Goal: Task Accomplishment & Management: Use online tool/utility

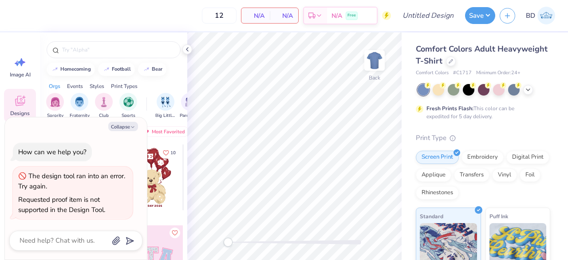
click at [129, 129] on button "Collapse" at bounding box center [123, 126] width 30 height 9
type textarea "x"
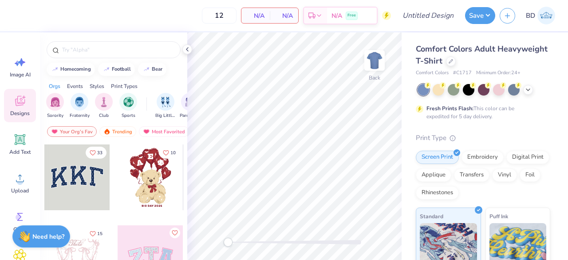
click at [186, 51] on icon at bounding box center [187, 49] width 7 height 7
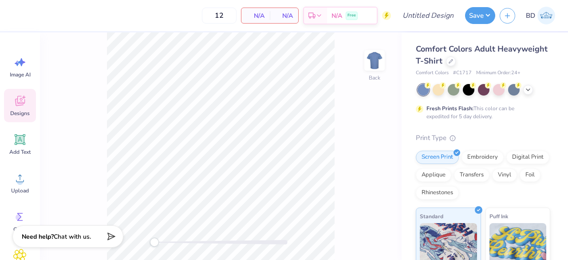
click at [250, 18] on span "N/A" at bounding box center [256, 15] width 18 height 9
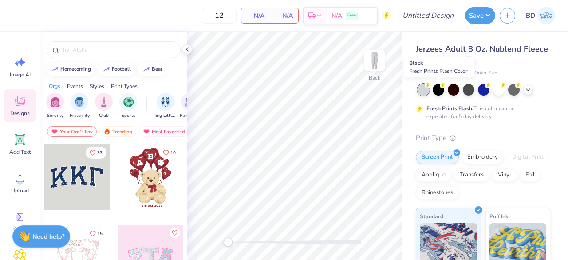
click at [440, 86] on icon at bounding box center [443, 85] width 6 height 6
click at [453, 93] on div at bounding box center [454, 90] width 12 height 12
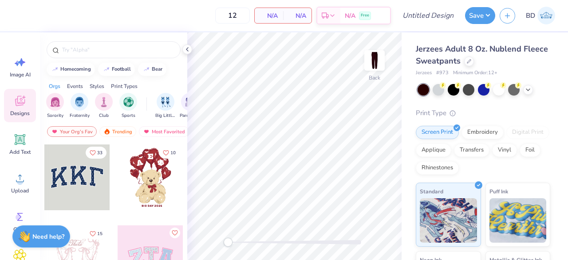
click at [531, 90] on icon at bounding box center [527, 89] width 7 height 7
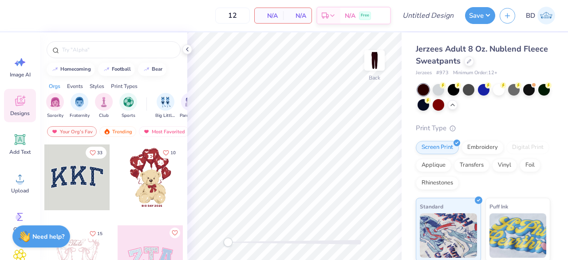
click at [519, 88] on div at bounding box center [514, 90] width 12 height 12
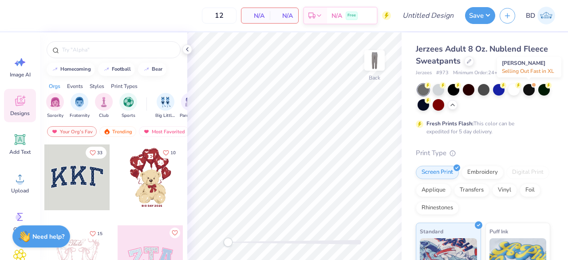
click at [531, 92] on div at bounding box center [529, 90] width 12 height 12
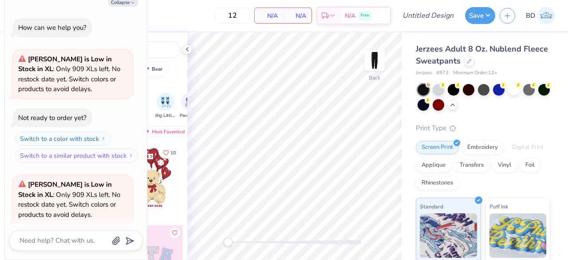
scroll to position [68, 0]
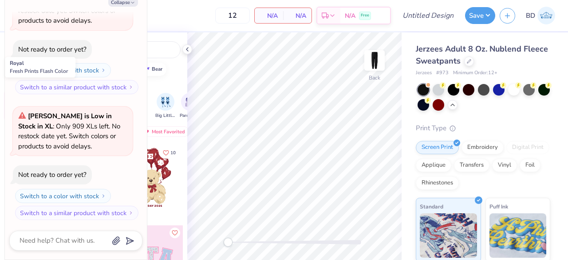
click at [501, 87] on icon at bounding box center [503, 85] width 6 height 6
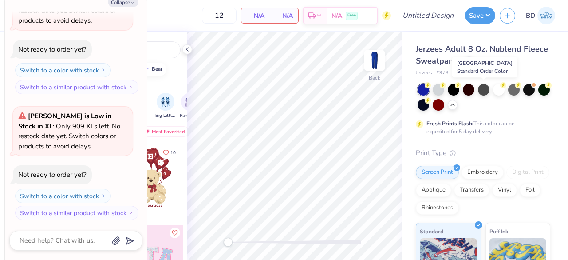
click at [482, 88] on div at bounding box center [484, 90] width 12 height 12
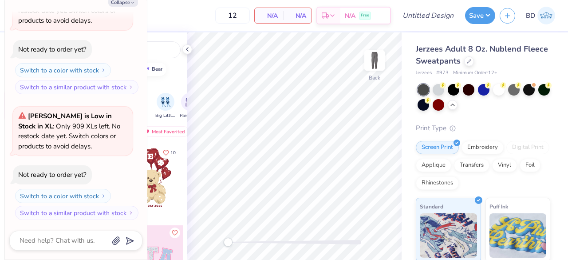
click at [186, 50] on icon at bounding box center [187, 49] width 7 height 7
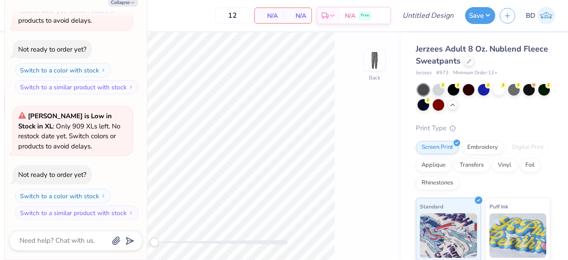
click at [429, 104] on div at bounding box center [423, 105] width 12 height 12
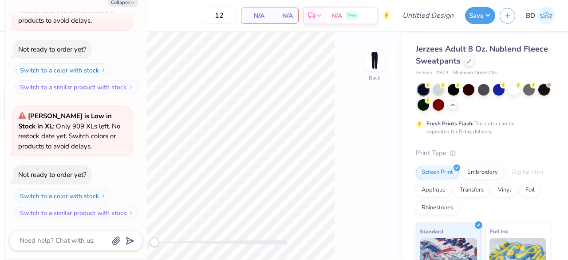
click at [538, 95] on div at bounding box center [544, 90] width 12 height 12
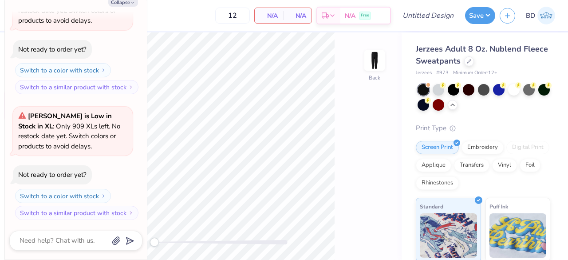
scroll to position [194, 0]
click at [520, 87] on circle at bounding box center [518, 85] width 6 height 6
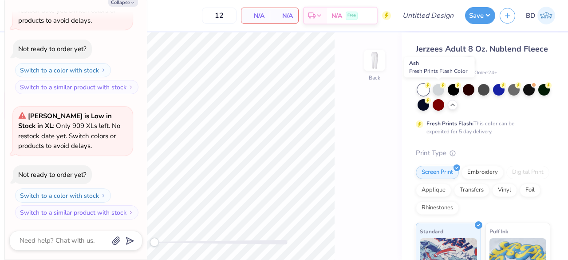
click at [437, 85] on div at bounding box center [439, 90] width 12 height 12
click at [457, 91] on div at bounding box center [454, 90] width 12 height 12
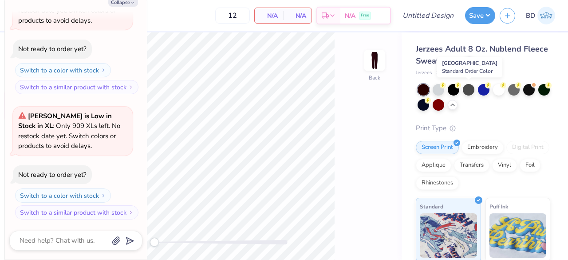
click at [468, 90] on div at bounding box center [469, 90] width 12 height 12
type textarea "x"
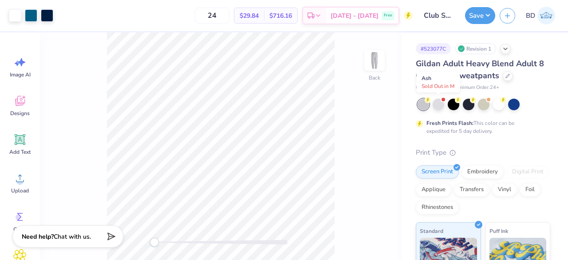
click at [439, 103] on div at bounding box center [439, 104] width 12 height 12
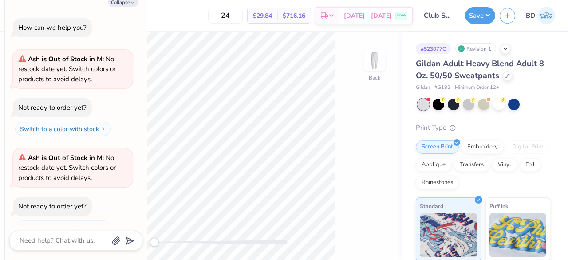
scroll to position [15, 0]
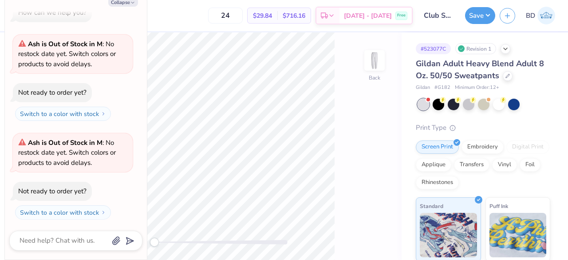
click at [453, 102] on div at bounding box center [454, 104] width 12 height 12
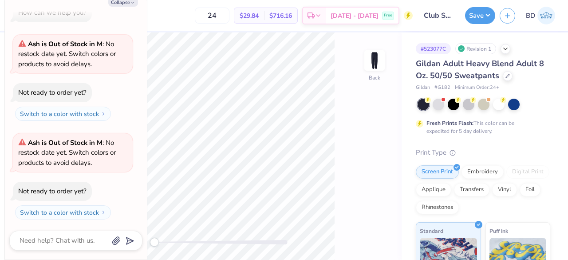
click at [470, 103] on div at bounding box center [469, 104] width 12 height 12
click at [483, 105] on div at bounding box center [484, 104] width 12 height 12
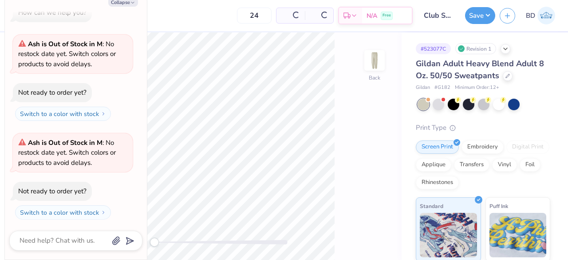
scroll to position [140, 0]
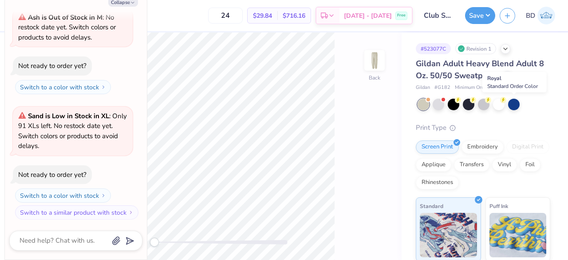
click at [514, 104] on div at bounding box center [514, 104] width 12 height 12
click at [499, 108] on div at bounding box center [499, 104] width 12 height 12
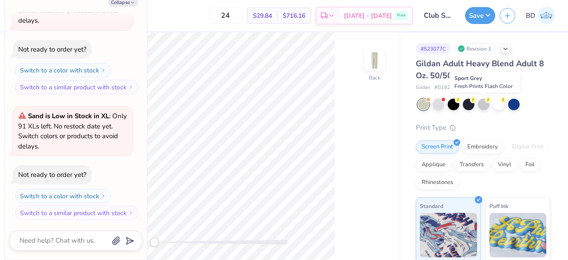
click at [481, 103] on div at bounding box center [484, 104] width 12 height 12
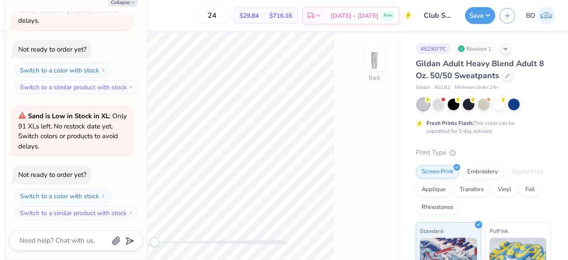
click at [426, 106] on div at bounding box center [423, 104] width 12 height 12
click at [437, 105] on div at bounding box center [439, 104] width 12 height 12
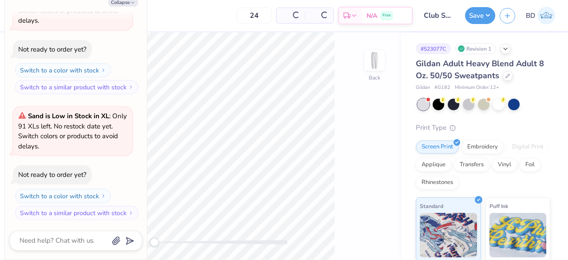
scroll to position [364, 0]
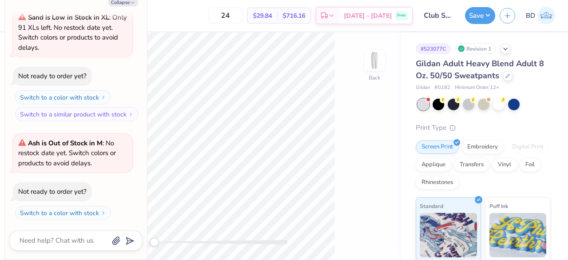
click at [508, 75] on div at bounding box center [508, 76] width 10 height 10
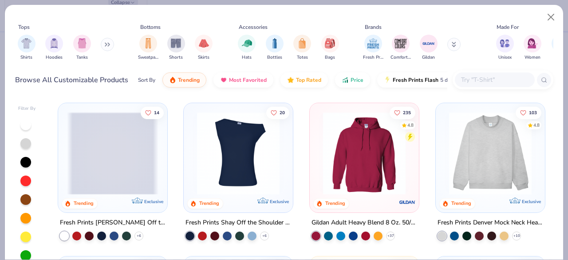
click at [146, 49] on div "filter for Sweatpants" at bounding box center [148, 44] width 18 height 18
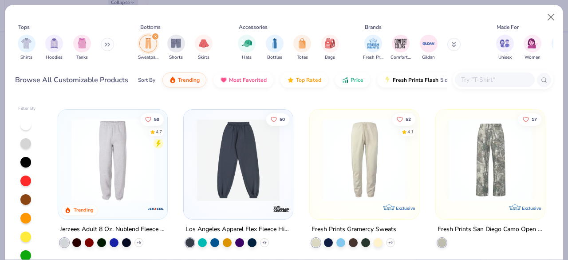
scroll to position [151, 0]
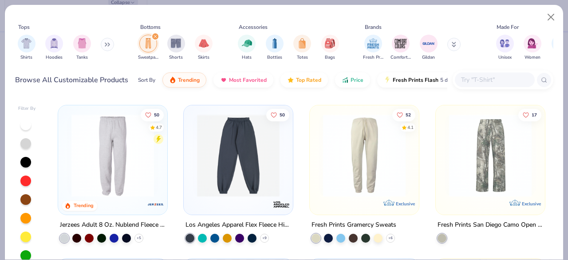
click at [120, 186] on img at bounding box center [112, 155] width 91 height 83
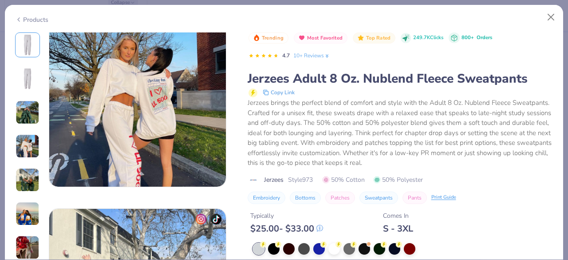
scroll to position [620, 0]
click at [350, 248] on div at bounding box center [349, 249] width 12 height 12
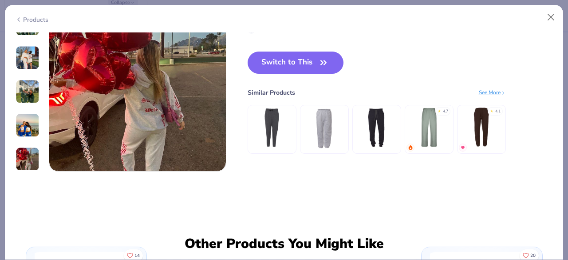
scroll to position [1232, 0]
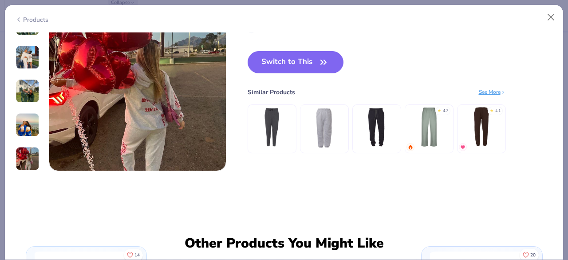
click at [318, 76] on div "Switch to This Similar Products See More ★ 4.7 ★ 4.1" at bounding box center [377, 111] width 258 height 120
click at [302, 60] on button "Switch to This" at bounding box center [296, 62] width 96 height 22
click at [299, 59] on button "Switch to This" at bounding box center [296, 62] width 96 height 22
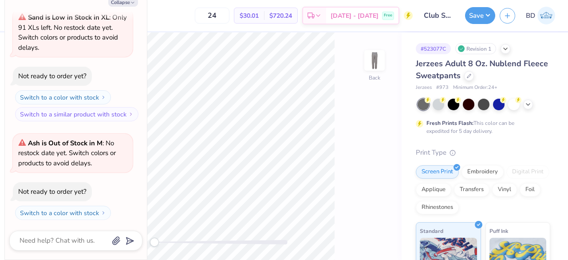
click at [439, 105] on div at bounding box center [439, 104] width 12 height 12
click at [525, 101] on icon at bounding box center [527, 104] width 7 height 7
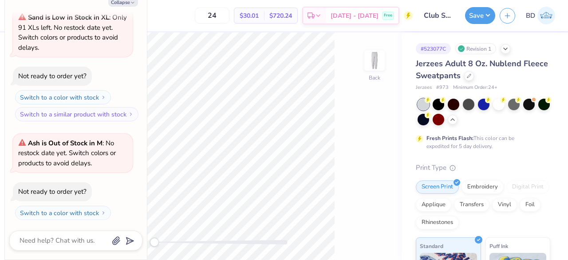
click at [516, 101] on icon at bounding box center [518, 100] width 6 height 6
click at [444, 117] on div at bounding box center [439, 120] width 12 height 12
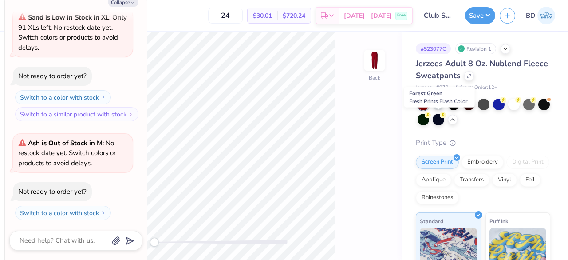
click at [429, 118] on div at bounding box center [423, 120] width 12 height 12
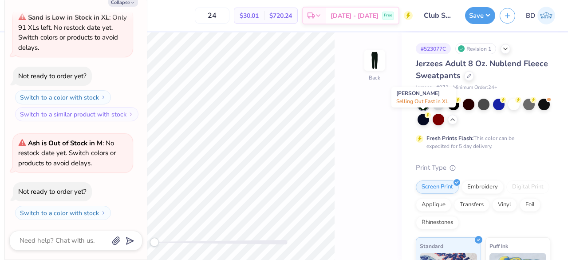
click at [538, 110] on div at bounding box center [544, 104] width 12 height 12
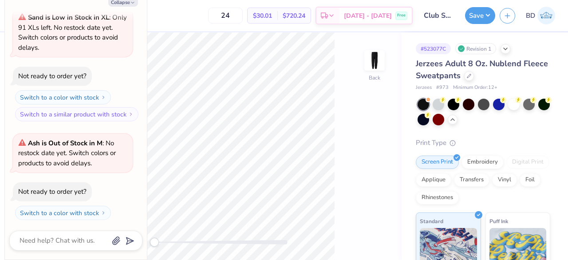
scroll to position [489, 0]
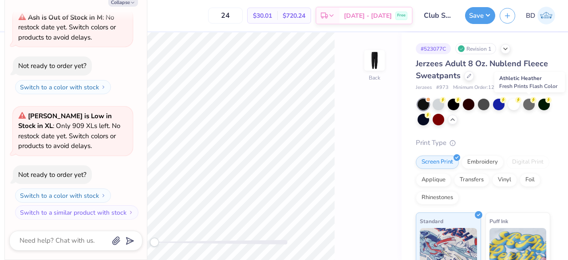
click at [526, 105] on div at bounding box center [529, 104] width 12 height 12
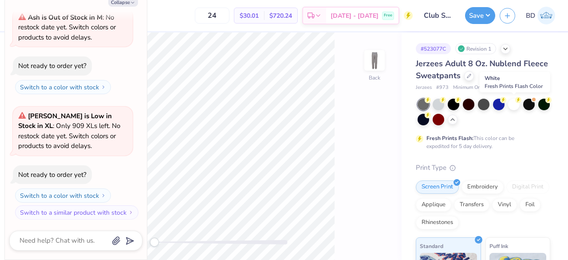
click at [513, 105] on div at bounding box center [514, 104] width 12 height 12
click at [500, 104] on div at bounding box center [499, 104] width 12 height 12
click at [488, 106] on div at bounding box center [484, 104] width 12 height 12
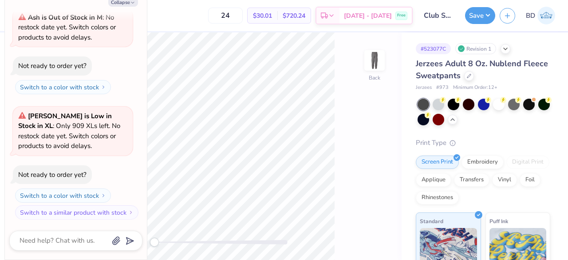
click at [122, 1] on button "Collapse" at bounding box center [123, 1] width 30 height 9
type textarea "x"
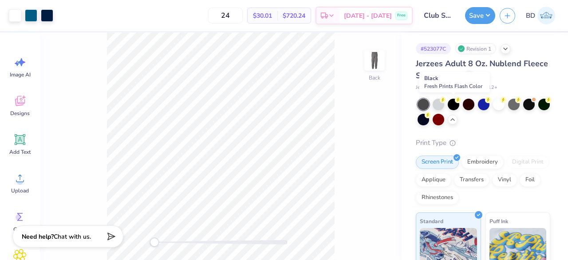
click at [455, 104] on div at bounding box center [454, 104] width 12 height 12
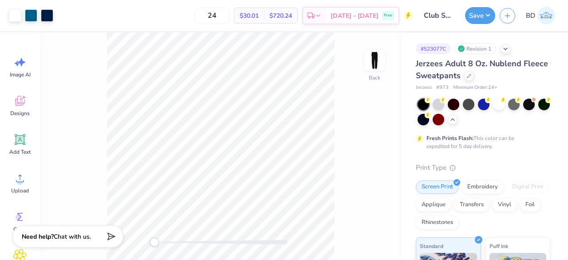
click at [476, 103] on div at bounding box center [483, 111] width 133 height 27
click at [470, 103] on div at bounding box center [469, 104] width 12 height 12
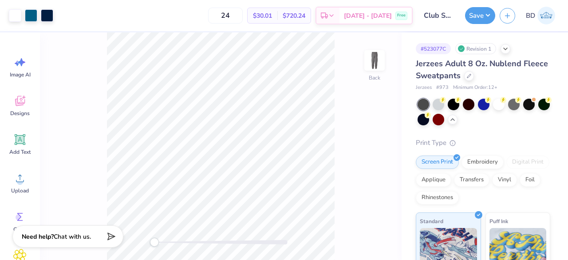
click at [442, 101] on circle at bounding box center [443, 100] width 6 height 6
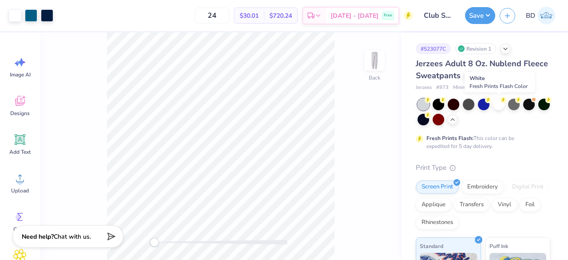
click at [496, 105] on div at bounding box center [499, 104] width 12 height 12
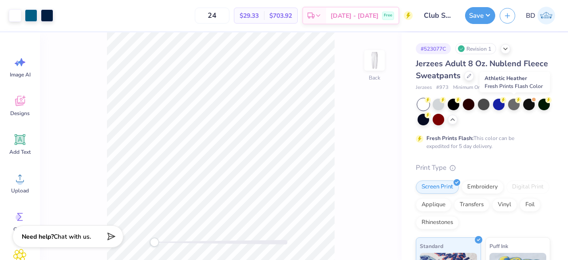
click at [510, 103] on div at bounding box center [514, 104] width 12 height 12
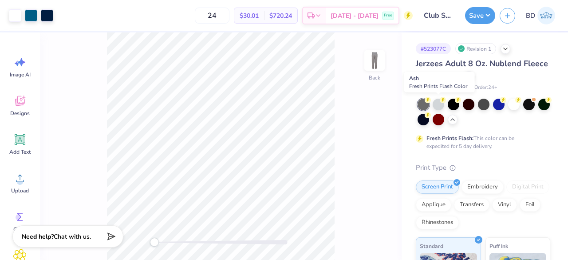
click at [440, 104] on div at bounding box center [439, 104] width 12 height 12
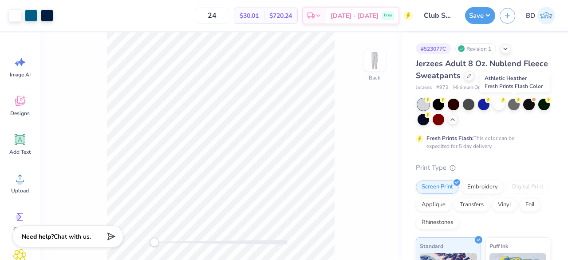
click at [512, 102] on div at bounding box center [514, 104] width 12 height 12
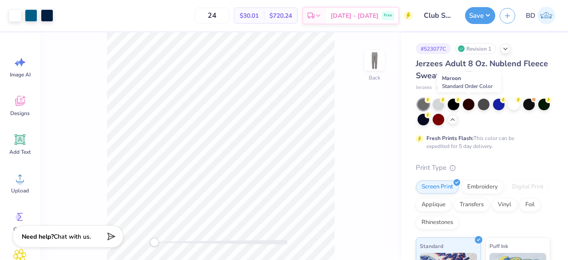
click at [467, 103] on div at bounding box center [469, 104] width 12 height 12
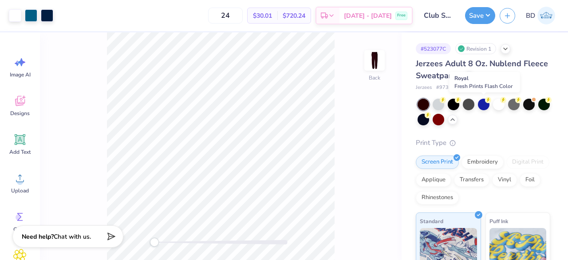
click at [484, 104] on div at bounding box center [484, 104] width 12 height 12
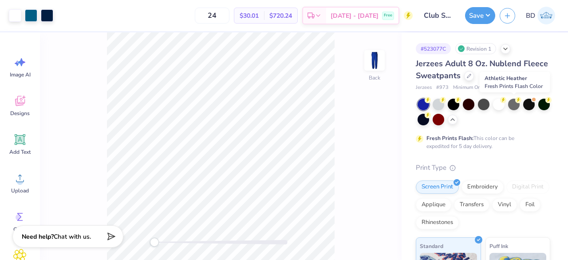
click at [518, 102] on div at bounding box center [514, 104] width 12 height 12
click at [486, 104] on div at bounding box center [484, 104] width 12 height 12
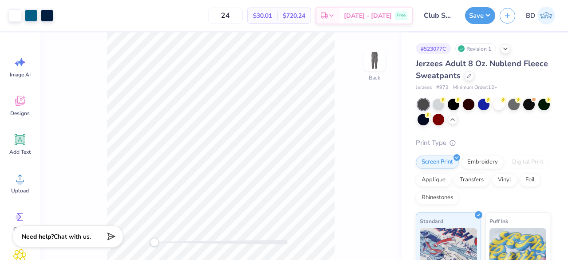
click at [481, 15] on button "Save" at bounding box center [480, 15] width 30 height 17
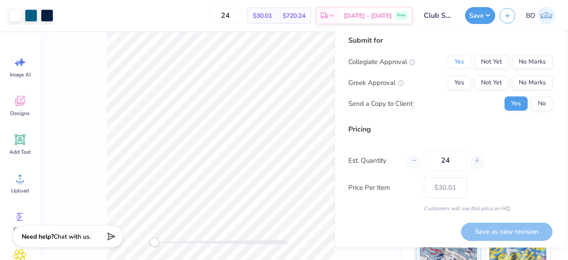
click at [463, 62] on button "Yes" at bounding box center [459, 62] width 23 height 14
click at [483, 81] on button "Not Yet" at bounding box center [491, 82] width 34 height 14
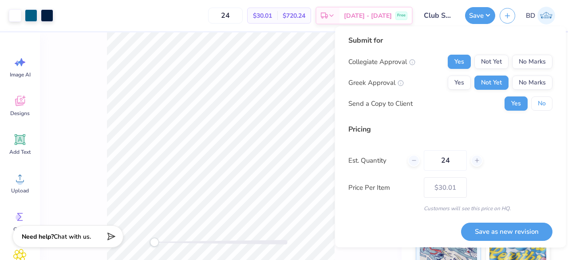
click at [531, 99] on button "No" at bounding box center [541, 103] width 21 height 14
click at [531, 78] on button "No Marks" at bounding box center [532, 82] width 40 height 14
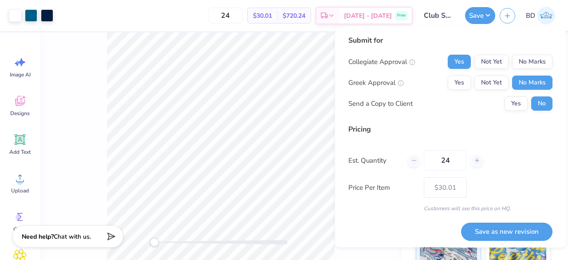
click at [414, 161] on icon at bounding box center [414, 160] width 6 height 6
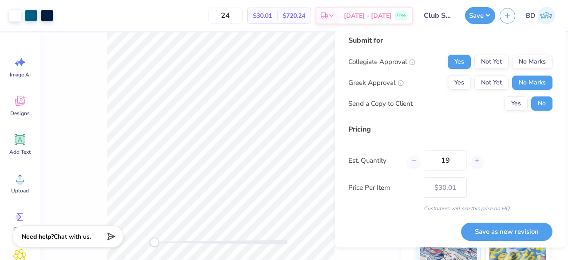
click at [414, 161] on icon at bounding box center [414, 160] width 6 height 6
type input "15"
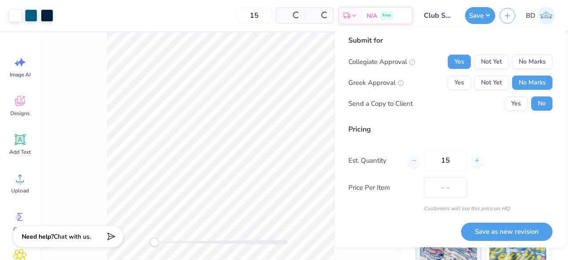
type input "15"
type input "$42.69"
click at [416, 164] on div at bounding box center [414, 160] width 12 height 12
type input "13"
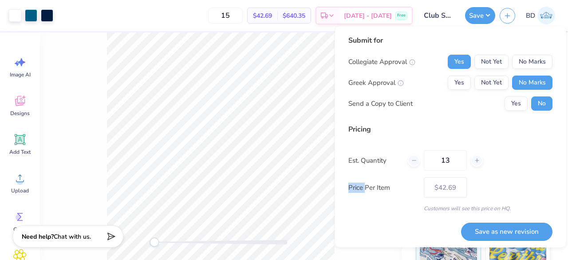
type input "13"
type input "$44.56"
click at [416, 164] on div at bounding box center [414, 160] width 12 height 12
type input "12"
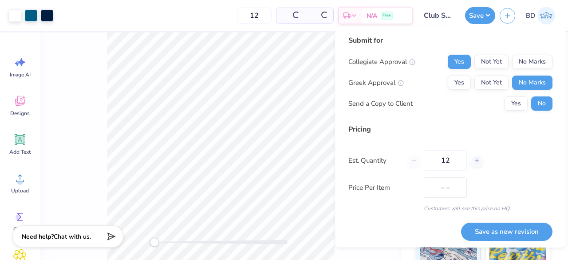
type input "$45.79"
click at [476, 161] on icon at bounding box center [477, 160] width 6 height 6
type input "14"
click at [476, 161] on icon at bounding box center [477, 160] width 6 height 6
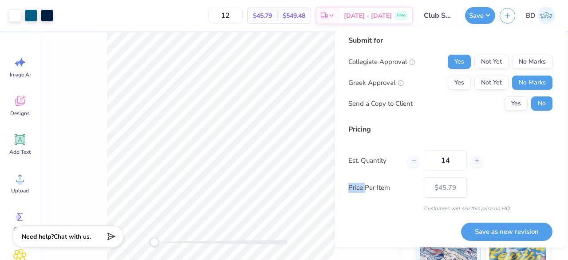
type input "14"
type input "15"
type input "$43.55"
type input "15"
click at [485, 236] on button "Save as new revision" at bounding box center [506, 231] width 91 height 18
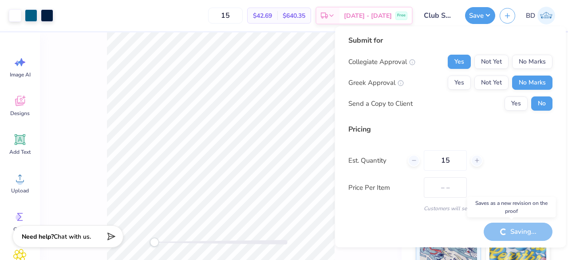
type input "$42.69"
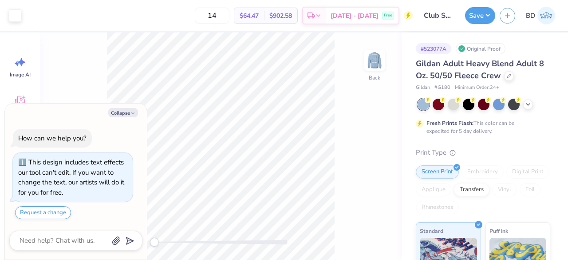
click at [121, 116] on button "Collapse" at bounding box center [123, 112] width 30 height 9
type textarea "x"
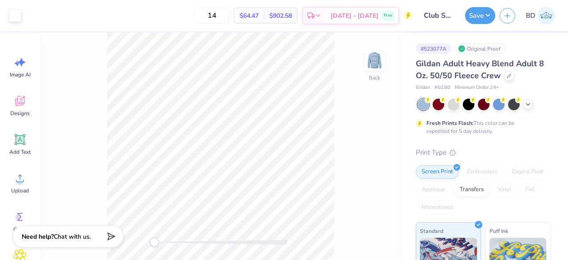
click at [525, 106] on icon at bounding box center [527, 104] width 7 height 7
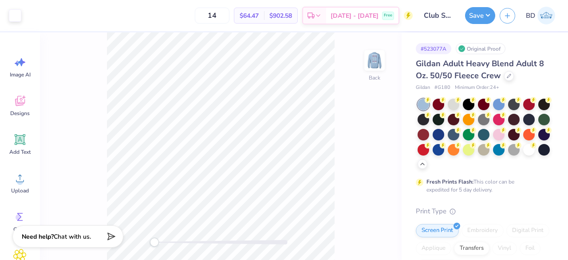
click at [511, 102] on div at bounding box center [514, 104] width 12 height 12
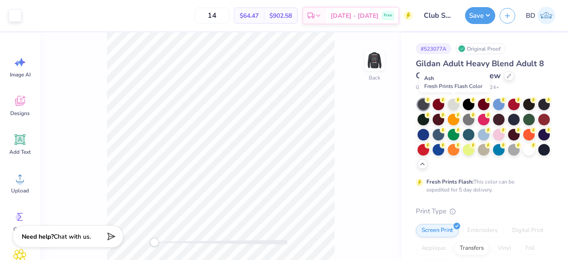
click at [454, 102] on div at bounding box center [454, 104] width 12 height 12
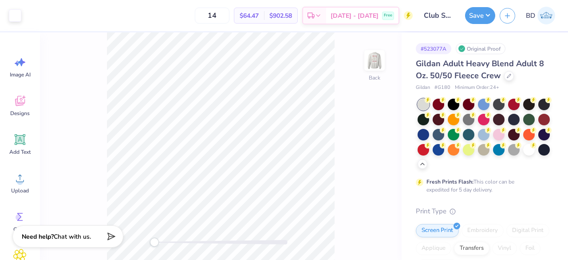
click at [473, 104] on div at bounding box center [469, 104] width 12 height 12
click at [481, 105] on div at bounding box center [484, 104] width 12 height 12
click at [531, 106] on div at bounding box center [529, 104] width 12 height 12
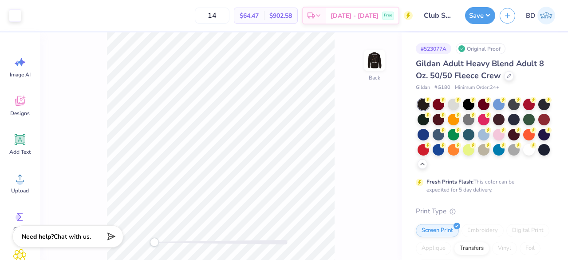
click at [520, 118] on div at bounding box center [514, 120] width 12 height 12
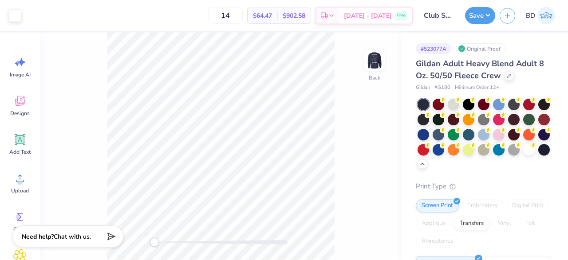
click at [506, 116] on circle at bounding box center [503, 115] width 6 height 6
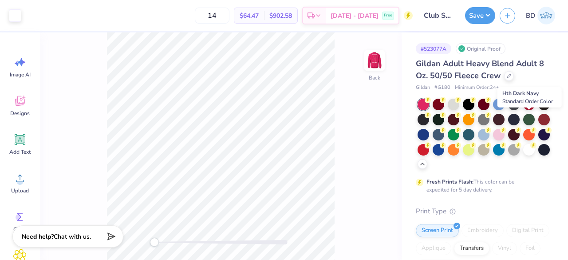
click at [520, 118] on div at bounding box center [514, 120] width 12 height 12
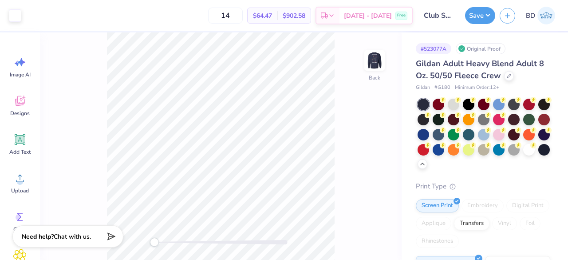
click at [444, 150] on div at bounding box center [439, 150] width 12 height 12
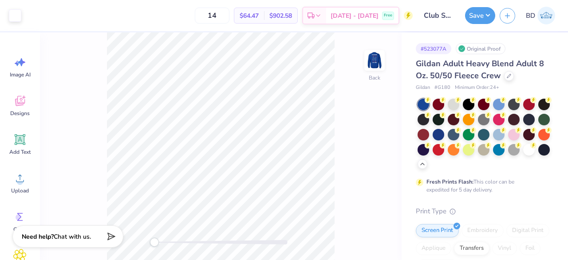
click at [538, 155] on div at bounding box center [544, 150] width 12 height 12
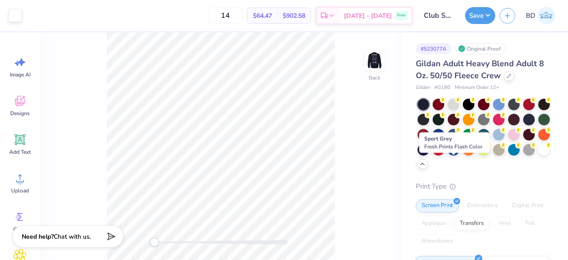
click at [523, 155] on div at bounding box center [529, 150] width 12 height 12
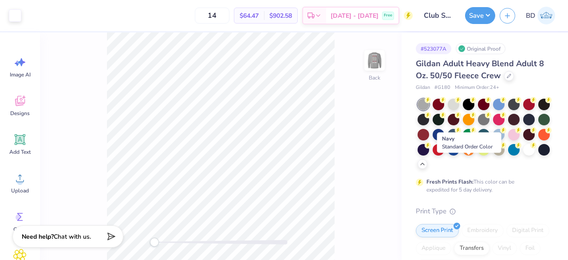
click at [538, 155] on div at bounding box center [544, 150] width 12 height 12
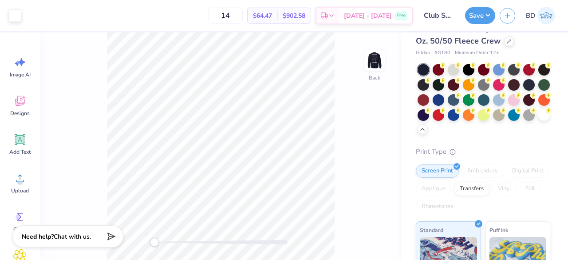
scroll to position [35, 0]
click at [374, 59] on img at bounding box center [375, 60] width 18 height 18
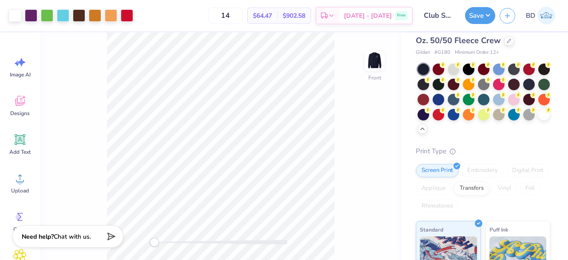
click at [243, 13] on input "14" at bounding box center [225, 16] width 35 height 16
type input "15"
click at [110, 15] on div at bounding box center [111, 15] width 12 height 12
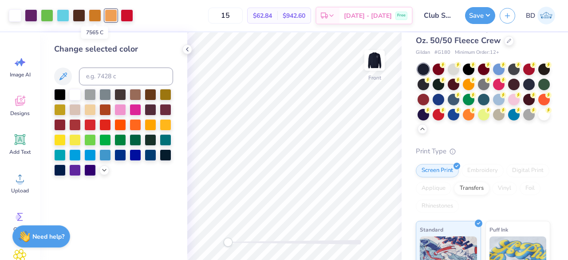
click at [97, 18] on div at bounding box center [95, 15] width 12 height 12
click at [106, 75] on input at bounding box center [126, 76] width 94 height 18
type input "157"
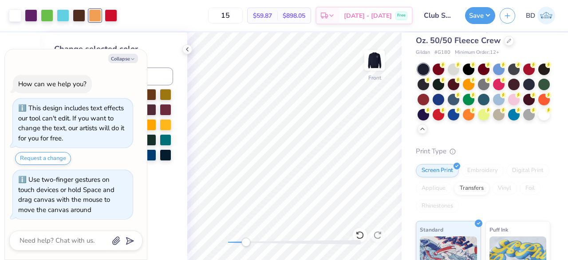
click at [126, 60] on button "Collapse" at bounding box center [123, 58] width 30 height 9
type textarea "x"
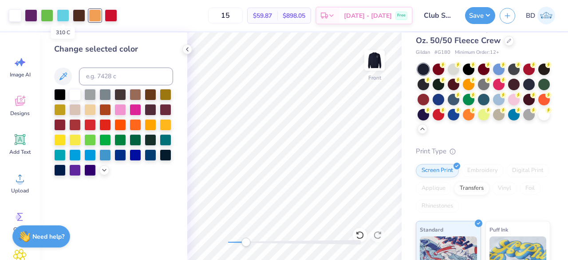
click at [66, 14] on div at bounding box center [63, 15] width 12 height 12
drag, startPoint x: 109, startPoint y: 73, endPoint x: 90, endPoint y: 78, distance: 20.0
click at [90, 78] on input at bounding box center [126, 76] width 94 height 18
type input "186"
click at [34, 19] on div at bounding box center [31, 15] width 12 height 12
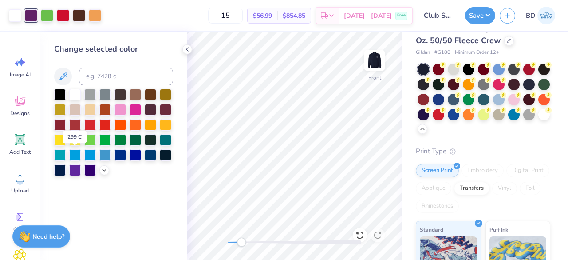
click at [74, 157] on div at bounding box center [75, 155] width 12 height 12
click at [96, 155] on div at bounding box center [90, 155] width 12 height 12
click at [99, 156] on div at bounding box center [105, 155] width 12 height 12
click at [104, 157] on div at bounding box center [105, 155] width 12 height 12
click at [188, 51] on polyline at bounding box center [187, 49] width 2 height 4
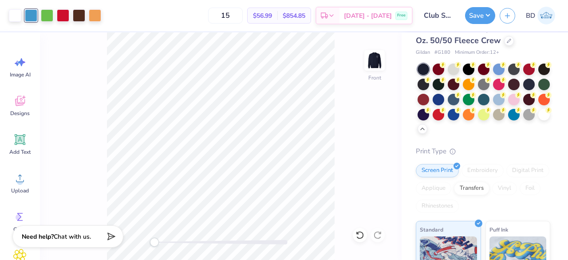
click at [509, 42] on div at bounding box center [509, 41] width 10 height 10
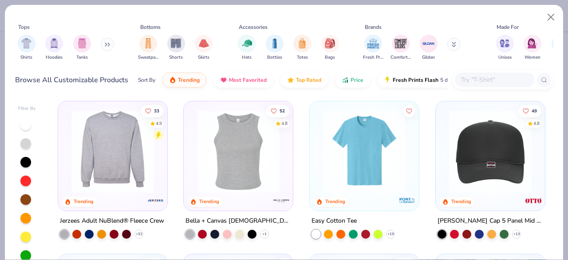
scroll to position [1532, 0]
click at [105, 155] on img at bounding box center [112, 150] width 91 height 83
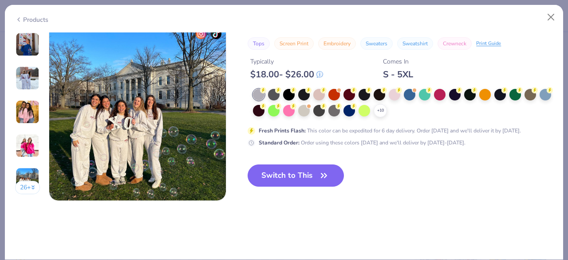
scroll to position [1202, 0]
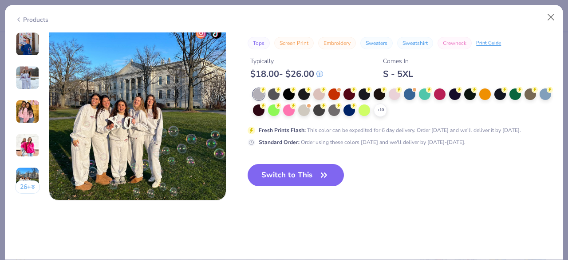
click at [355, 112] on div at bounding box center [349, 110] width 12 height 12
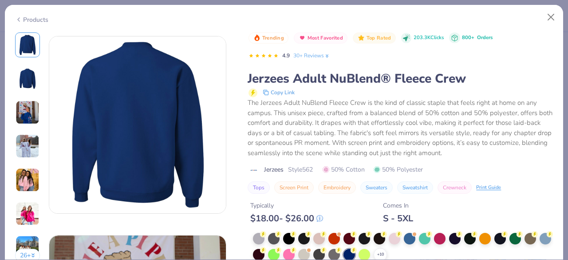
scroll to position [221, 0]
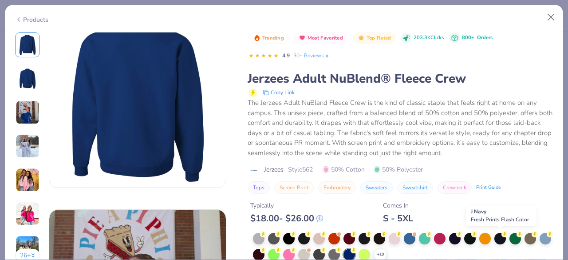
click at [500, 238] on div at bounding box center [500, 238] width 12 height 12
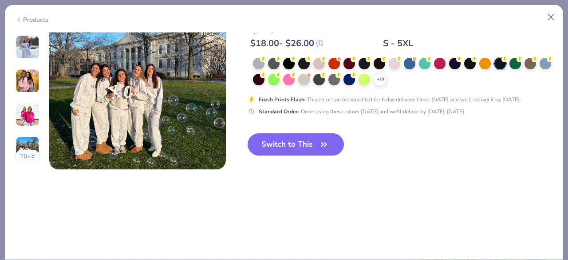
scroll to position [1232, 0]
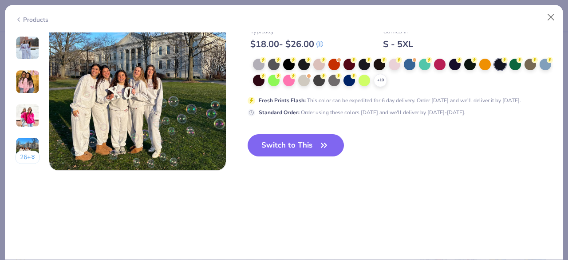
click at [0, 0] on icon at bounding box center [0, 0] width 0 height 0
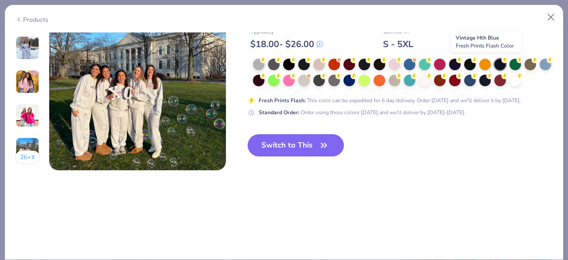
click at [476, 75] on div at bounding box center [470, 81] width 12 height 12
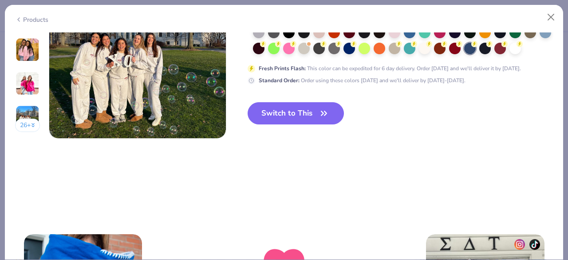
scroll to position [1263, 0]
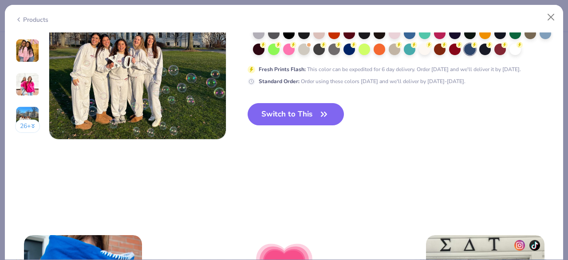
click at [291, 112] on button "Switch to This" at bounding box center [296, 114] width 96 height 22
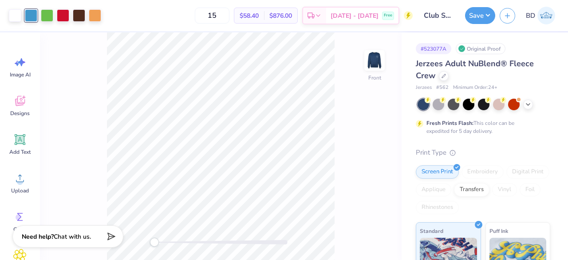
click at [529, 105] on icon at bounding box center [527, 104] width 7 height 7
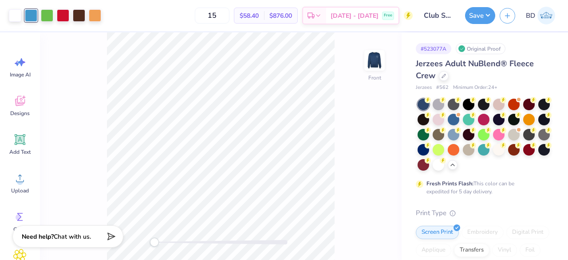
click at [437, 105] on div at bounding box center [439, 104] width 12 height 12
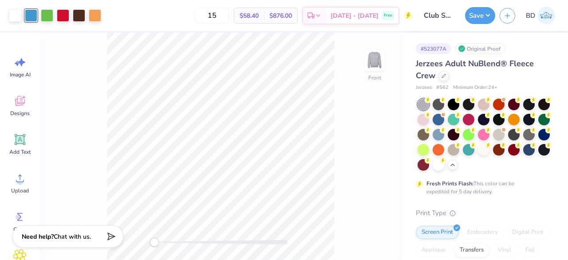
click at [450, 103] on div at bounding box center [454, 104] width 12 height 12
click at [467, 101] on div at bounding box center [469, 104] width 12 height 12
click at [525, 102] on div at bounding box center [529, 104] width 12 height 12
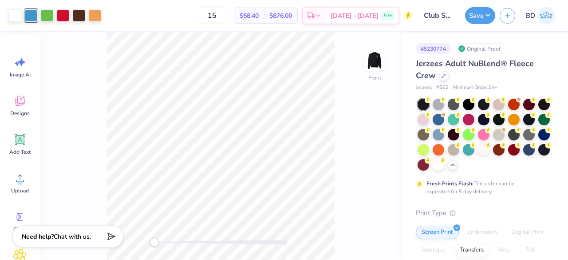
click at [509, 103] on div at bounding box center [514, 104] width 12 height 12
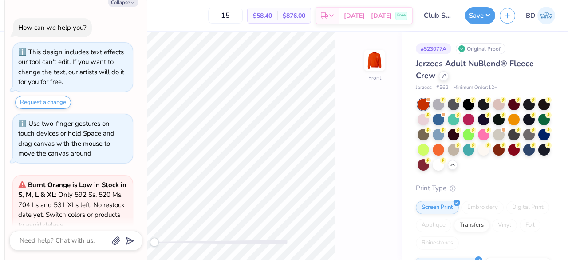
scroll to position [214, 0]
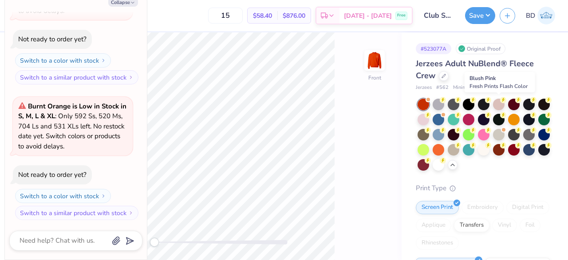
click at [500, 103] on div at bounding box center [499, 104] width 12 height 12
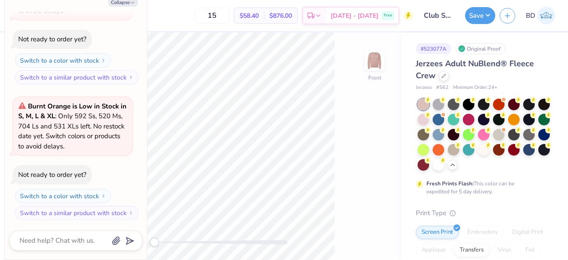
click at [134, 4] on icon "button" at bounding box center [132, 2] width 5 height 5
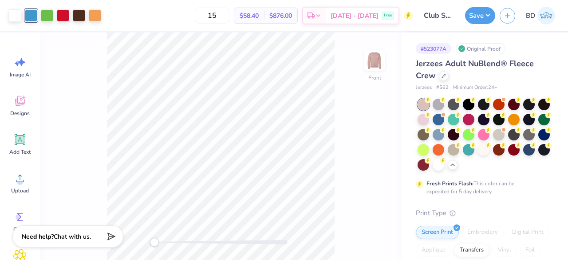
click at [523, 155] on div at bounding box center [529, 150] width 12 height 12
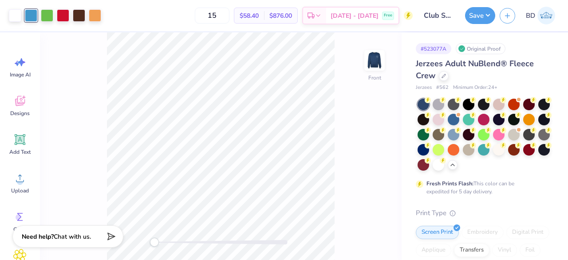
click at [538, 155] on div at bounding box center [544, 150] width 12 height 12
click at [459, 137] on div at bounding box center [454, 135] width 12 height 12
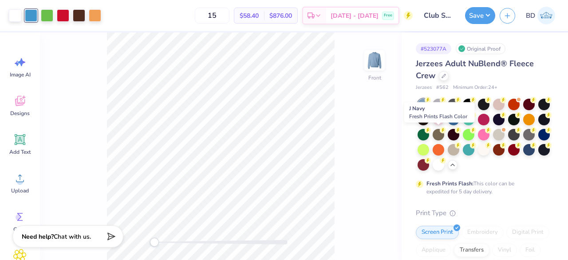
click at [538, 125] on div at bounding box center [544, 120] width 12 height 12
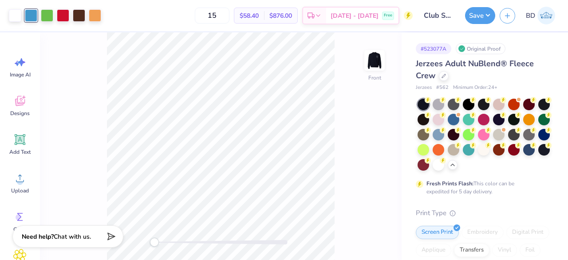
click at [504, 130] on div at bounding box center [499, 135] width 12 height 12
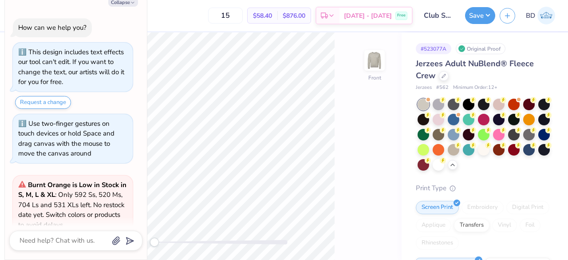
scroll to position [339, 0]
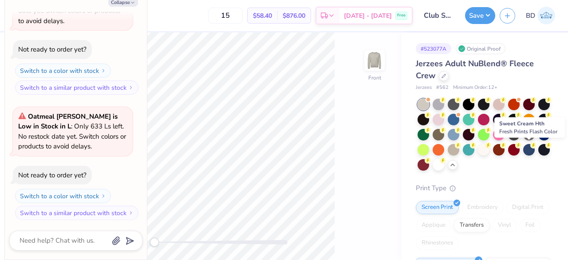
click at [491, 144] on circle at bounding box center [488, 145] width 6 height 6
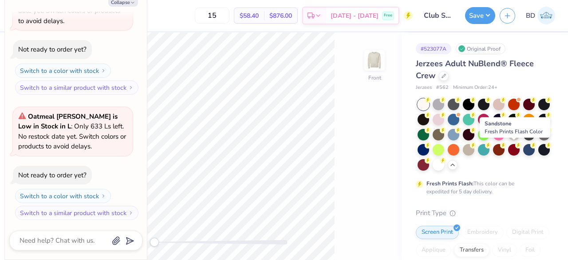
click at [474, 149] on div at bounding box center [469, 150] width 12 height 12
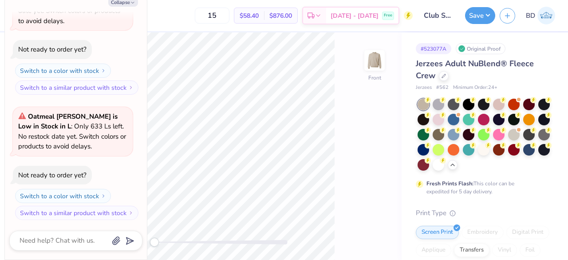
click at [444, 162] on div at bounding box center [439, 165] width 12 height 12
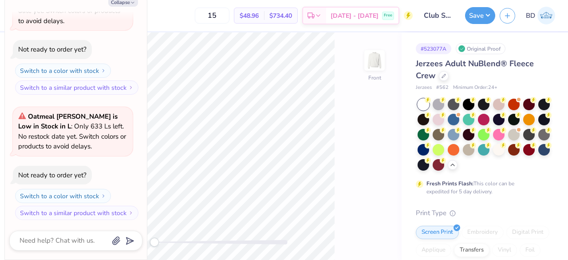
click at [429, 164] on div at bounding box center [423, 165] width 12 height 12
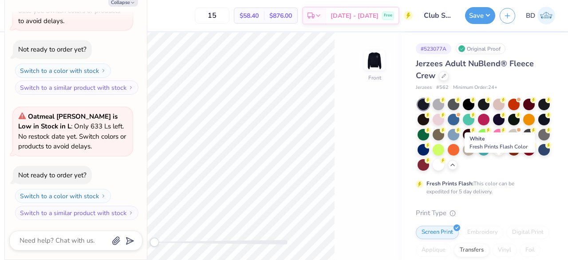
click at [444, 163] on div at bounding box center [439, 165] width 12 height 12
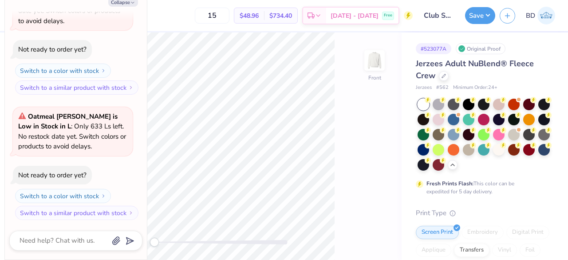
click at [538, 155] on div at bounding box center [544, 150] width 12 height 12
click at [445, 165] on div at bounding box center [483, 134] width 133 height 72
click at [523, 155] on div at bounding box center [529, 150] width 12 height 12
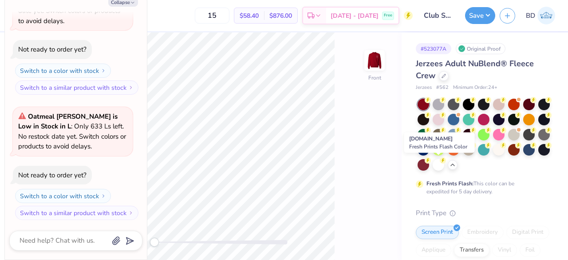
click at [508, 155] on div at bounding box center [514, 150] width 12 height 12
click at [493, 155] on div at bounding box center [499, 150] width 12 height 12
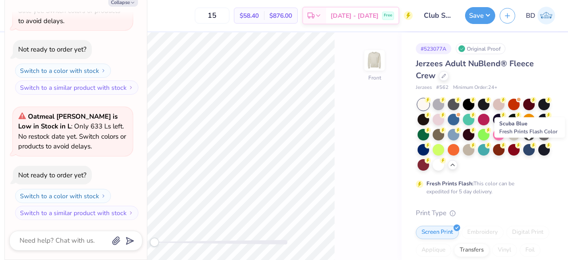
click at [489, 150] on div at bounding box center [484, 150] width 12 height 12
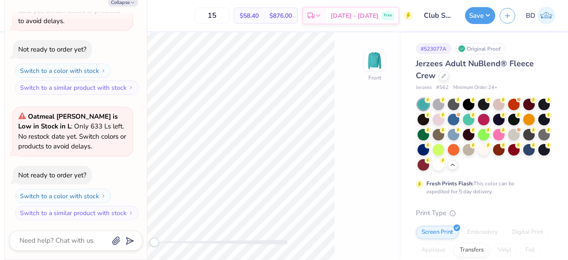
click at [474, 149] on div at bounding box center [469, 150] width 12 height 12
click at [459, 149] on div at bounding box center [454, 150] width 12 height 12
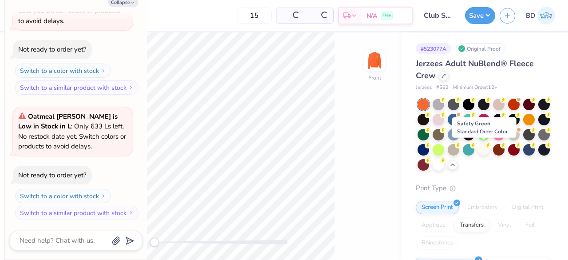
click at [444, 147] on div at bounding box center [439, 150] width 12 height 12
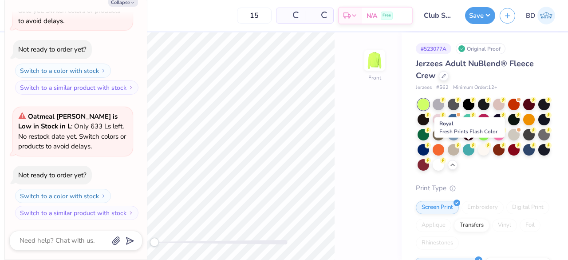
click at [429, 147] on div at bounding box center [423, 150] width 12 height 12
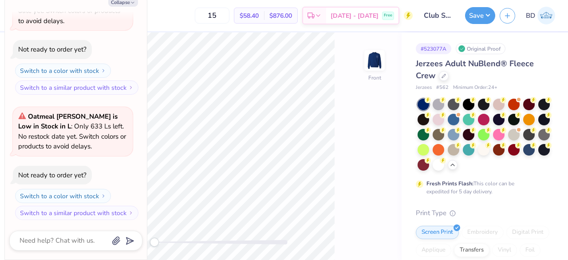
click at [538, 140] on div at bounding box center [544, 135] width 12 height 12
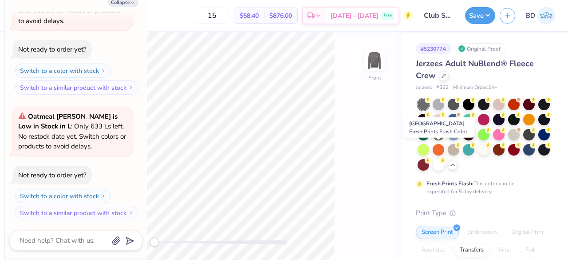
click at [523, 140] on div at bounding box center [529, 135] width 12 height 12
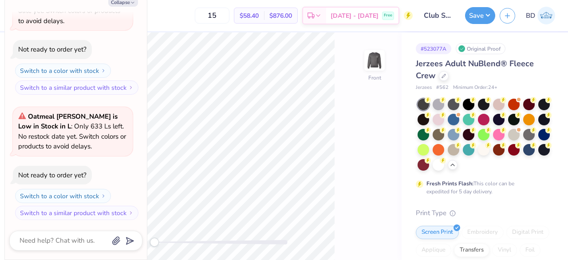
click at [419, 143] on div at bounding box center [483, 134] width 133 height 72
click at [508, 140] on div at bounding box center [514, 135] width 12 height 12
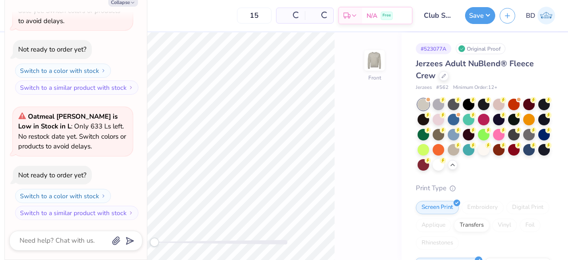
scroll to position [464, 0]
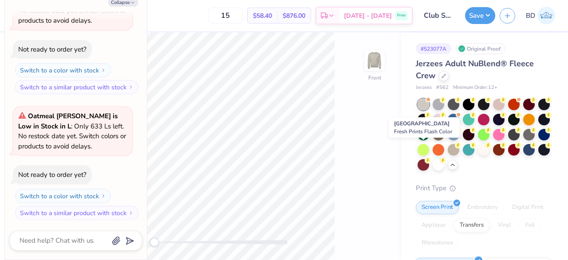
click at [508, 140] on div at bounding box center [514, 135] width 12 height 12
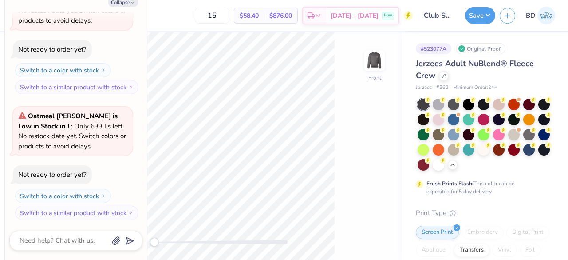
click at [504, 134] on div at bounding box center [499, 135] width 12 height 12
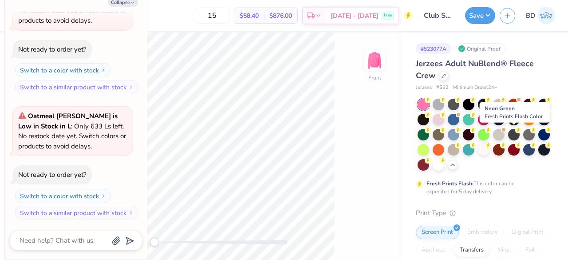
click at [489, 131] on div at bounding box center [484, 135] width 12 height 12
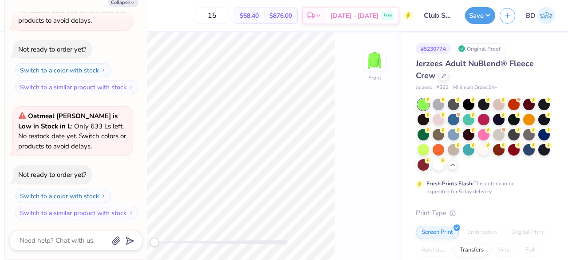
click at [474, 130] on div at bounding box center [469, 135] width 12 height 12
click at [459, 131] on div at bounding box center [454, 135] width 12 height 12
click at [444, 132] on div at bounding box center [439, 135] width 12 height 12
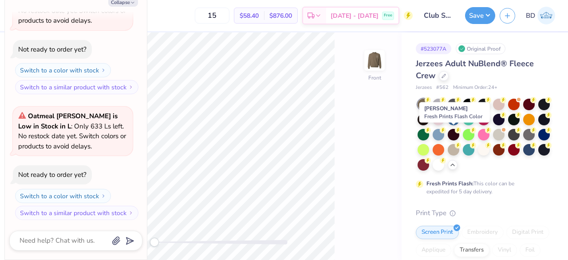
click at [429, 133] on div at bounding box center [423, 135] width 12 height 12
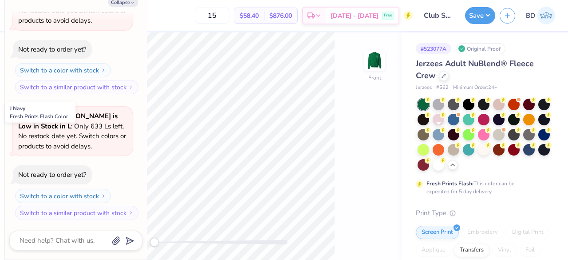
click at [545, 118] on icon at bounding box center [548, 115] width 6 height 6
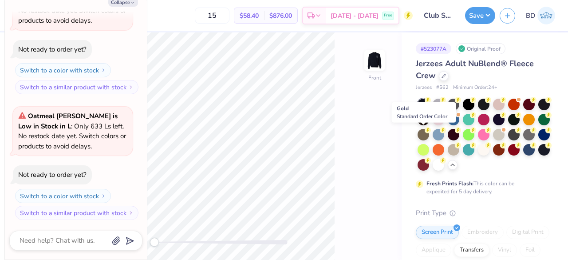
click at [523, 125] on div at bounding box center [529, 120] width 12 height 12
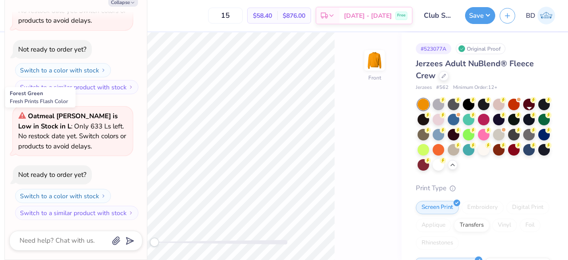
click at [520, 123] on div at bounding box center [514, 120] width 12 height 12
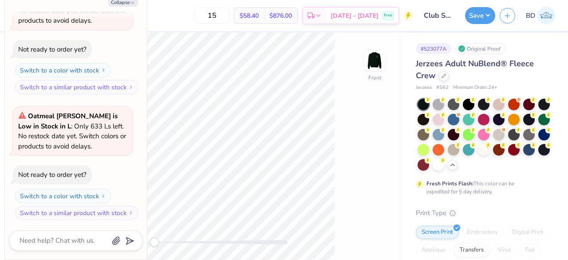
click at [504, 120] on div at bounding box center [499, 120] width 12 height 12
click at [489, 119] on div at bounding box center [484, 120] width 12 height 12
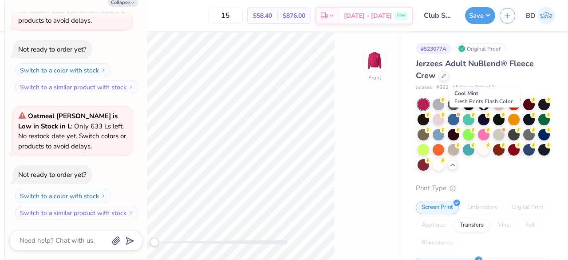
click at [474, 118] on div at bounding box center [469, 120] width 12 height 12
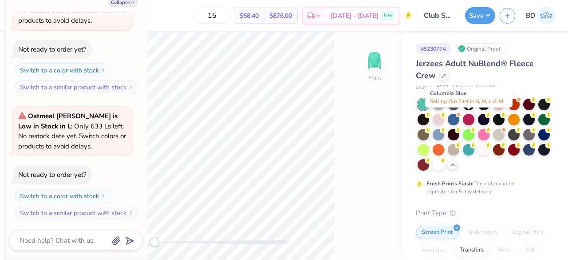
click at [459, 118] on div at bounding box center [454, 120] width 12 height 12
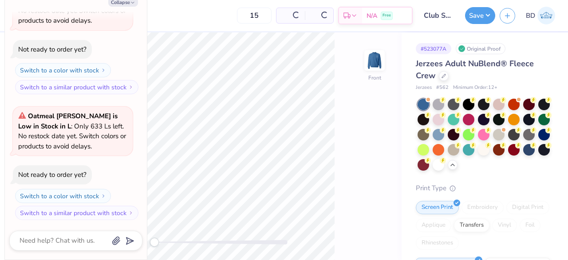
scroll to position [600, 0]
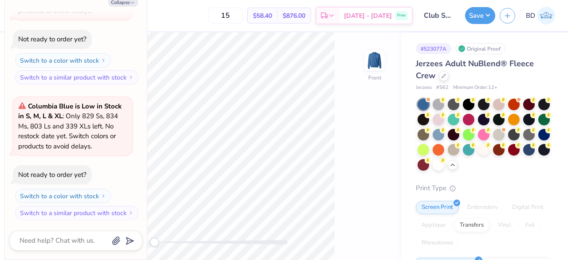
click at [243, 16] on input "15" at bounding box center [225, 16] width 35 height 16
click at [379, 60] on img at bounding box center [375, 60] width 18 height 18
click at [387, 67] on div "Back" at bounding box center [221, 145] width 362 height 227
click at [381, 66] on img at bounding box center [375, 60] width 18 height 18
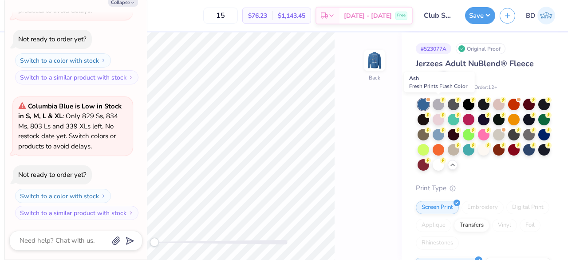
click at [441, 102] on div at bounding box center [439, 104] width 12 height 12
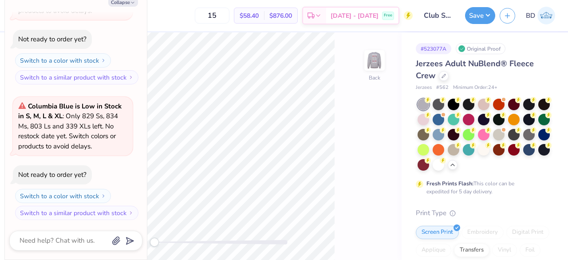
click at [439, 102] on div at bounding box center [439, 104] width 12 height 12
click at [451, 102] on div at bounding box center [454, 104] width 12 height 12
click at [468, 107] on div at bounding box center [469, 104] width 12 height 12
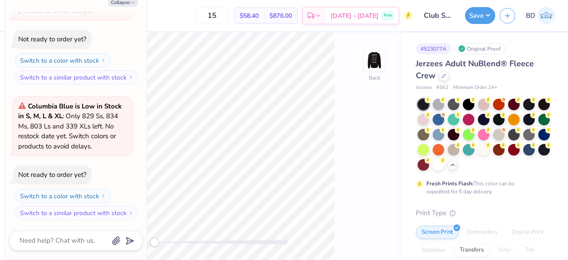
click at [481, 103] on div at bounding box center [484, 104] width 12 height 12
click at [500, 102] on div at bounding box center [499, 104] width 12 height 12
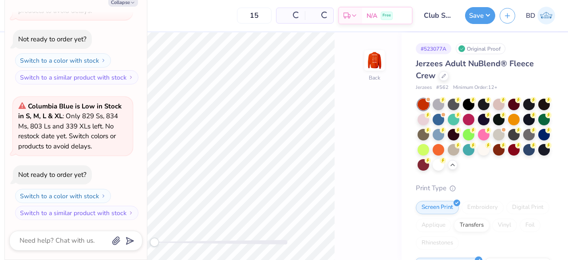
scroll to position [735, 0]
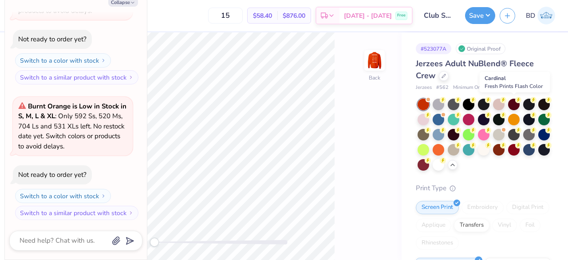
click at [516, 101] on icon at bounding box center [518, 100] width 6 height 6
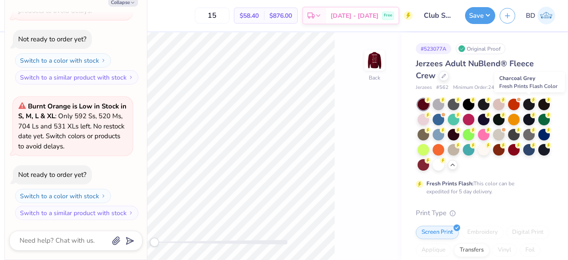
click at [530, 103] on div at bounding box center [529, 104] width 12 height 12
click at [538, 110] on div at bounding box center [544, 104] width 12 height 12
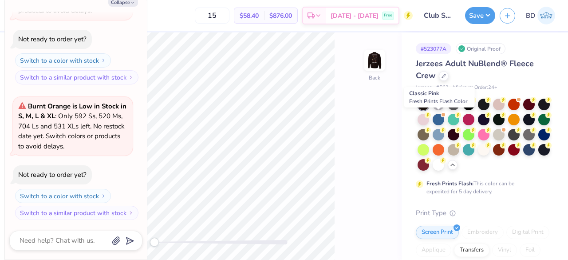
click at [429, 118] on div at bounding box center [423, 120] width 12 height 12
click at [444, 118] on div at bounding box center [439, 120] width 12 height 12
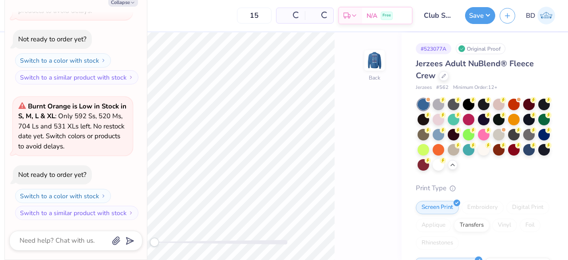
scroll to position [870, 0]
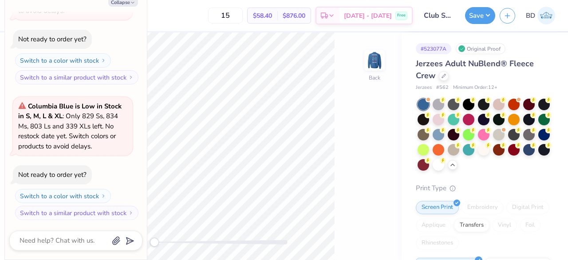
click at [486, 11] on button "Save" at bounding box center [480, 15] width 30 height 17
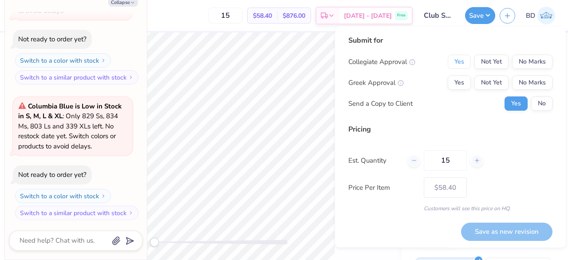
click at [458, 59] on button "Yes" at bounding box center [459, 62] width 23 height 14
click at [520, 83] on button "No Marks" at bounding box center [532, 82] width 40 height 14
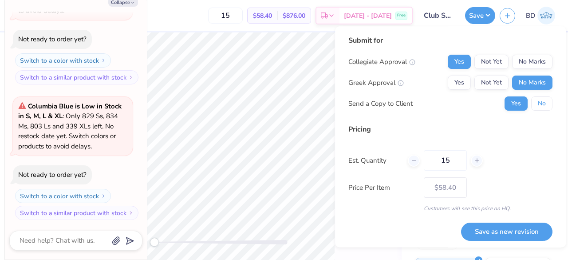
click at [531, 102] on button "No" at bounding box center [541, 103] width 21 height 14
click at [500, 224] on button "Save as new revision" at bounding box center [506, 231] width 91 height 18
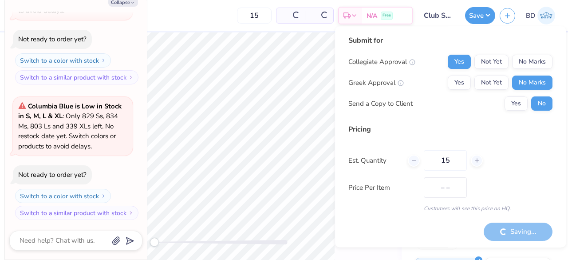
type textarea "x"
type input "– –"
type textarea "x"
type input "$58.40"
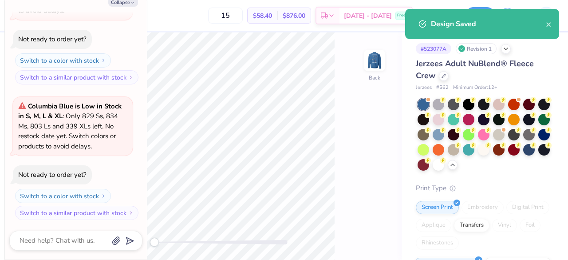
click at [121, 1] on button "Collapse" at bounding box center [123, 1] width 30 height 9
type textarea "x"
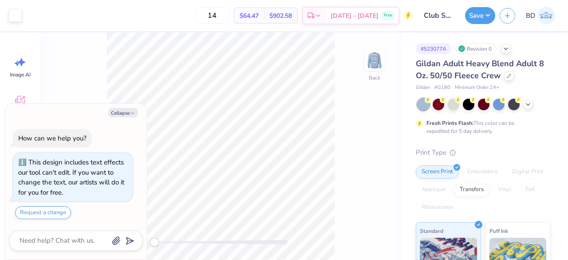
click at [124, 113] on button "Collapse" at bounding box center [123, 112] width 30 height 9
type textarea "x"
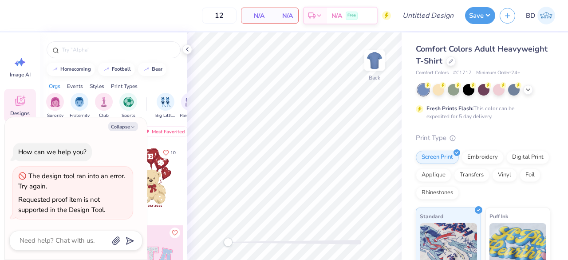
click at [189, 47] on icon at bounding box center [187, 49] width 7 height 7
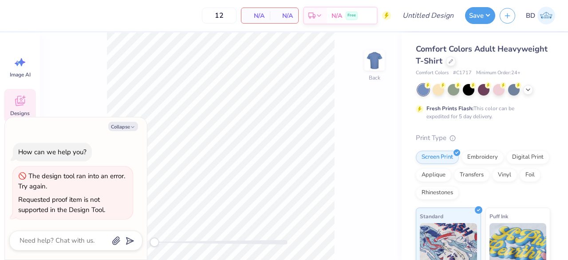
click at [504, 67] on div "Comfort Colors Adult Heavyweight T-Shirt Comfort Colors # C1717 Minimum Order: …" at bounding box center [483, 60] width 134 height 34
click at [453, 60] on icon at bounding box center [451, 61] width 4 height 4
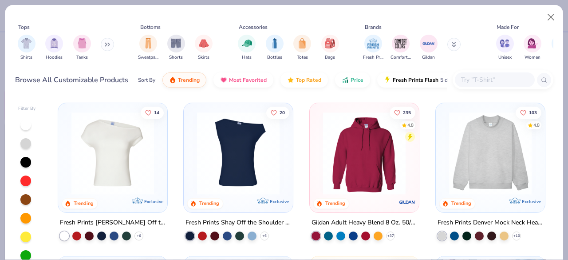
click at [35, 47] on div "Shirts" at bounding box center [27, 48] width 18 height 26
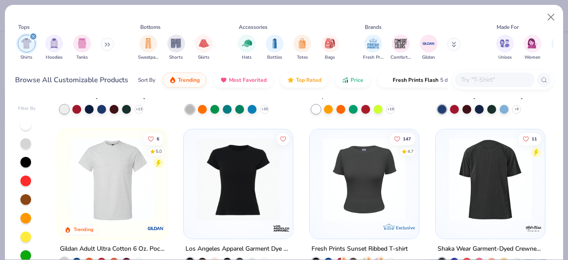
scroll to position [323, 0]
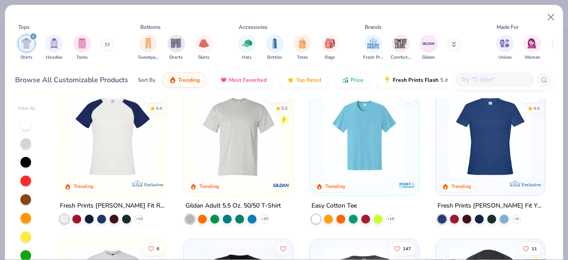
click at [352, 161] on img at bounding box center [364, 135] width 91 height 83
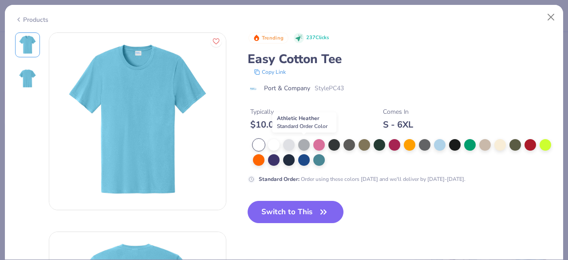
click at [306, 144] on div at bounding box center [304, 145] width 12 height 12
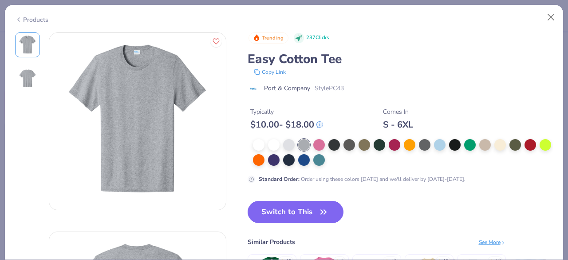
click at [318, 214] on icon "button" at bounding box center [323, 211] width 12 height 12
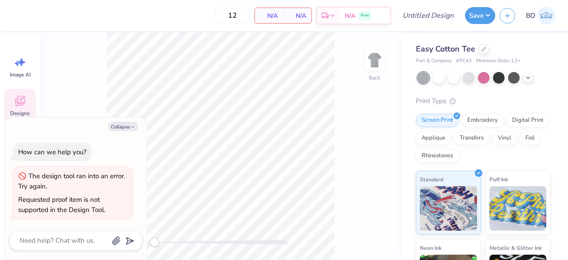
click at [125, 126] on button "Collapse" at bounding box center [123, 126] width 30 height 9
type textarea "x"
